Goal: Task Accomplishment & Management: Manage account settings

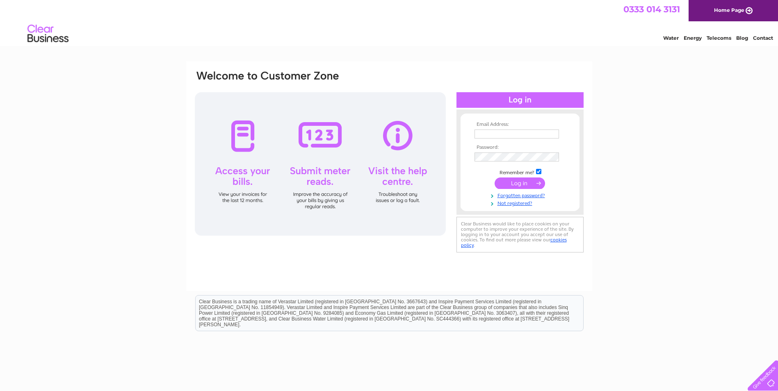
type input "tom@kitchensincolour.co.uk"
click at [506, 185] on input "submit" at bounding box center [520, 183] width 50 height 11
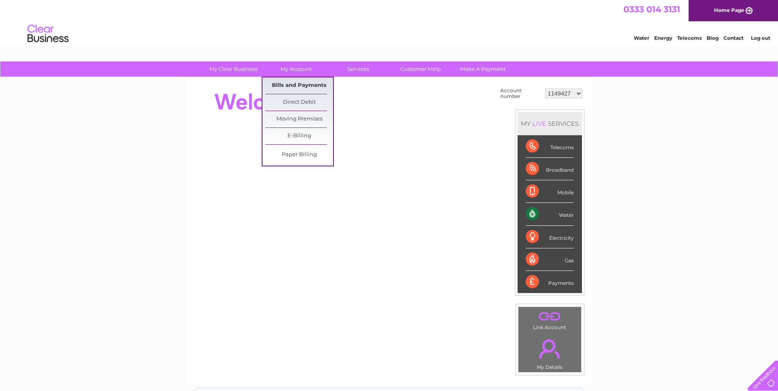
click at [303, 85] on link "Bills and Payments" at bounding box center [299, 86] width 68 height 16
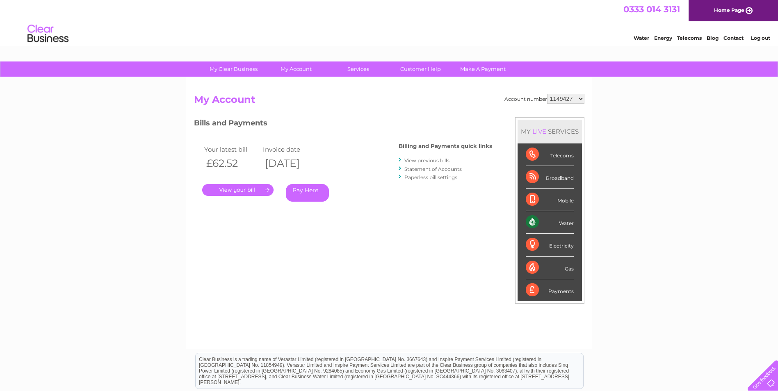
click at [237, 189] on link "." at bounding box center [237, 190] width 71 height 12
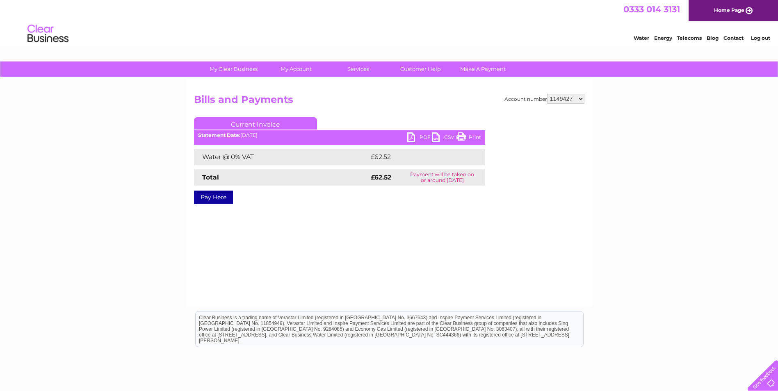
click at [471, 137] on link "Print" at bounding box center [468, 138] width 25 height 12
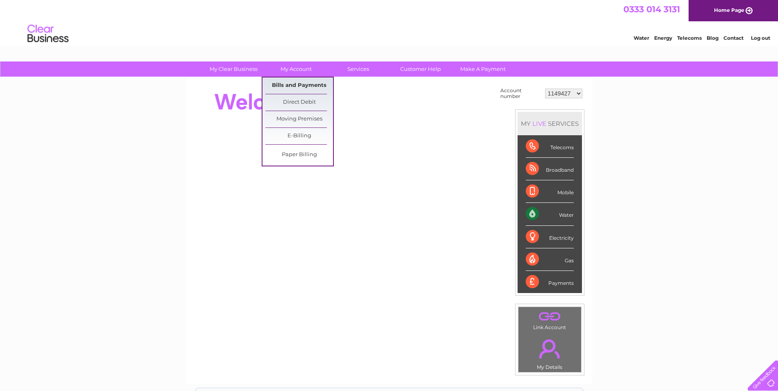
click at [290, 87] on link "Bills and Payments" at bounding box center [299, 86] width 68 height 16
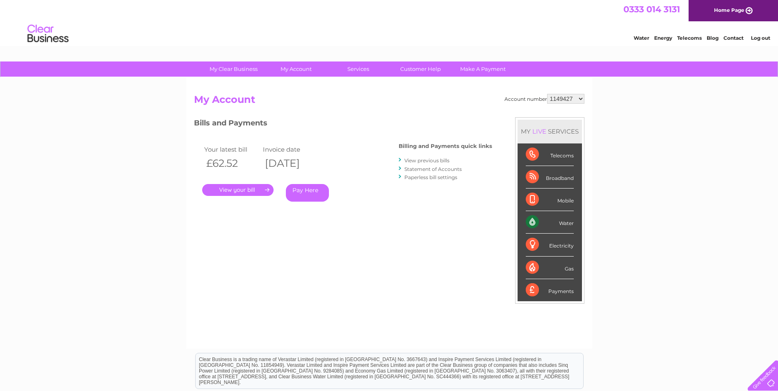
click at [575, 99] on select "1149427 30291361" at bounding box center [565, 99] width 37 height 10
select select "30291361"
click at [547, 94] on select "1149427 30291361" at bounding box center [565, 99] width 37 height 10
click at [224, 192] on link "." at bounding box center [237, 190] width 71 height 12
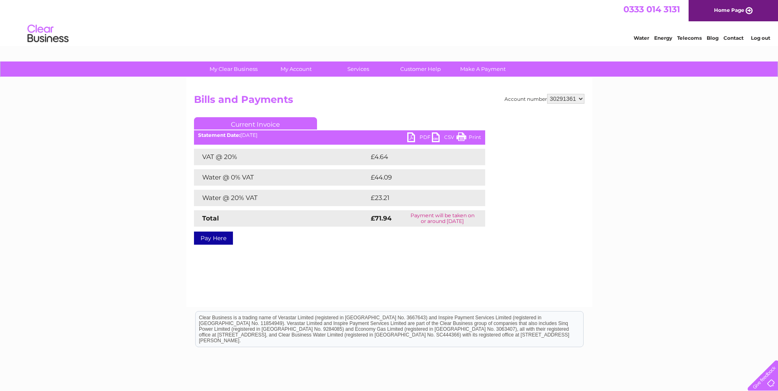
click at [470, 137] on link "Print" at bounding box center [468, 138] width 25 height 12
